Goal: Communication & Community: Answer question/provide support

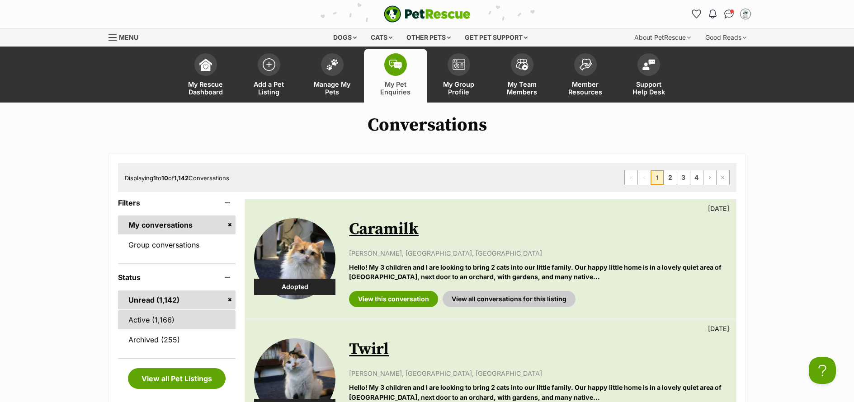
click at [169, 326] on link "Active (1,166)" at bounding box center [177, 320] width 118 height 19
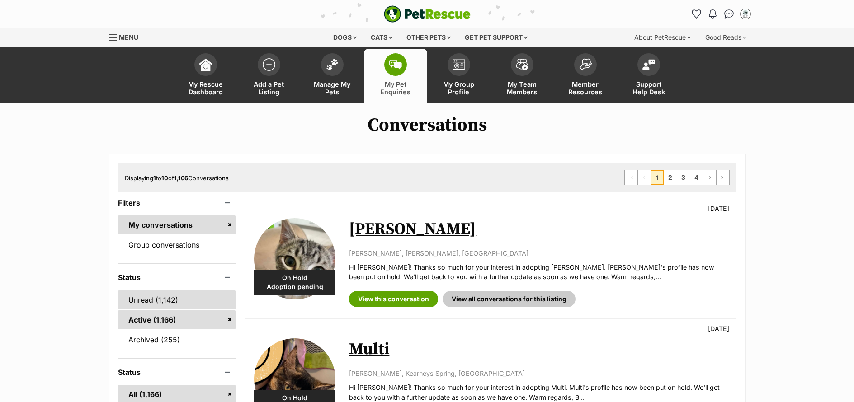
click at [145, 304] on link "Unread (1,142)" at bounding box center [177, 300] width 118 height 19
